Goal: Information Seeking & Learning: Learn about a topic

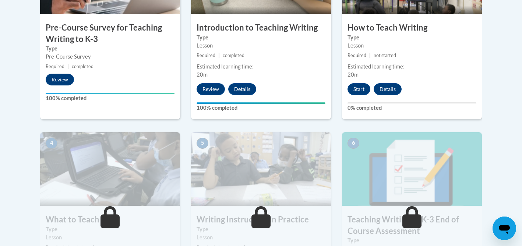
scroll to position [280, 0]
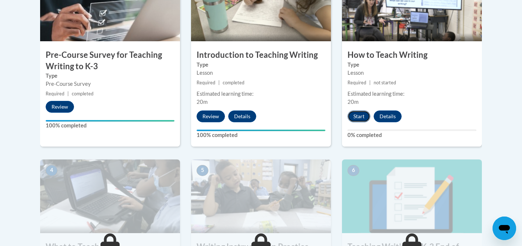
click at [363, 113] on button "Start" at bounding box center [358, 116] width 23 height 12
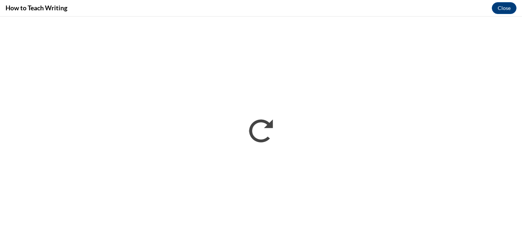
scroll to position [0, 0]
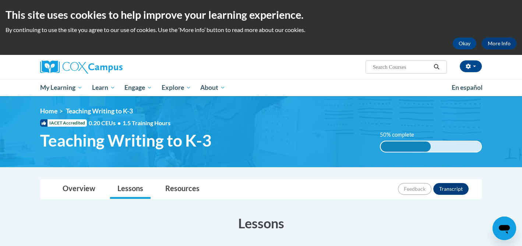
click at [400, 215] on h3 "Lessons" at bounding box center [260, 223] width 441 height 18
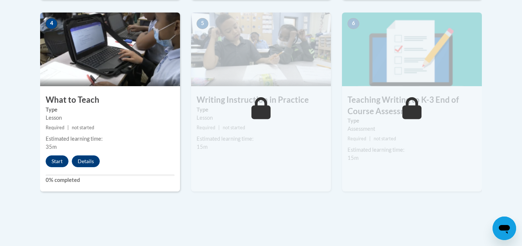
scroll to position [427, 0]
click at [54, 160] on button "Start" at bounding box center [57, 161] width 23 height 12
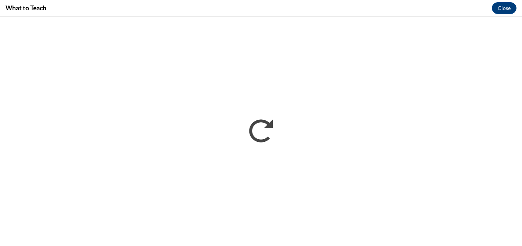
scroll to position [0, 0]
